Goal: Contribute content

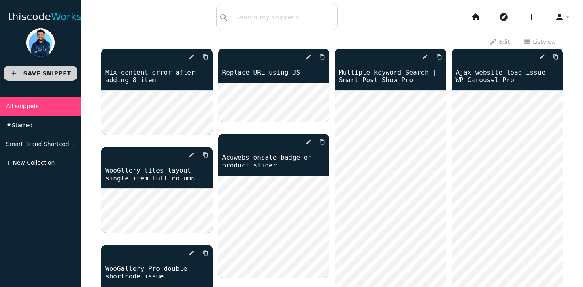
click at [25, 68] on link "add Save Snippet" at bounding box center [41, 73] width 74 height 15
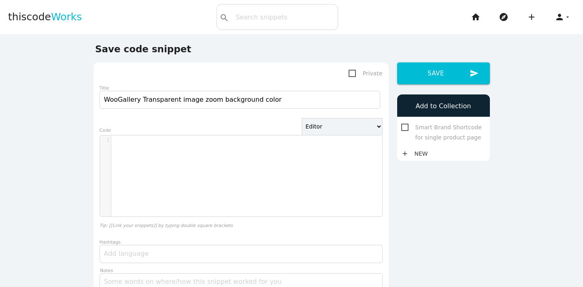
type input "WooGallery Transparent image zoom background color"
click at [174, 183] on div "​ x 1 ​" at bounding box center [247, 181] width 294 height 93
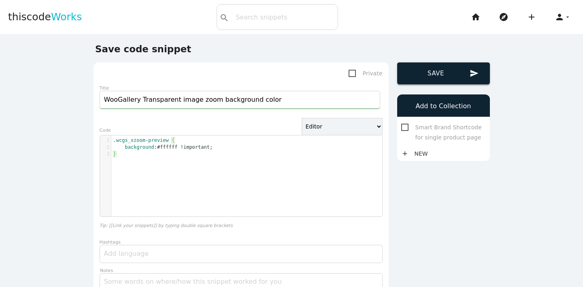
click at [450, 81] on button "send Save" at bounding box center [443, 73] width 93 height 22
